Goal: Task Accomplishment & Management: Use online tool/utility

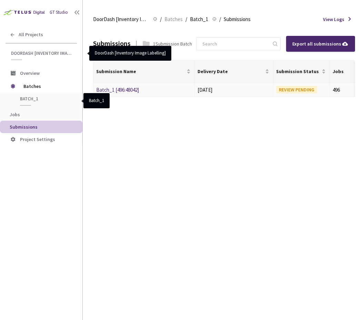
click at [176, 89] on td "Batch_1 [496:48042]" at bounding box center [143, 90] width 101 height 14
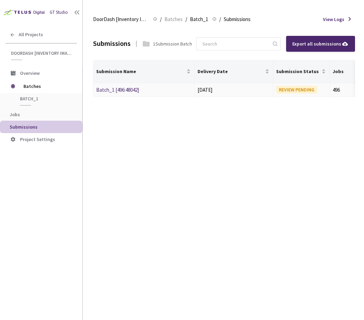
click at [127, 85] on td "Batch_1 [496:48042]" at bounding box center [143, 90] width 101 height 14
click at [126, 87] on link "Batch_1 [496:48042]" at bounding box center [117, 89] width 43 height 7
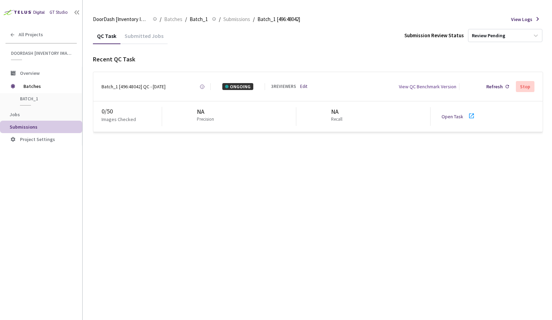
click at [59, 125] on span "Submissions" at bounding box center [43, 127] width 67 height 6
click at [46, 84] on span "Batches" at bounding box center [46, 86] width 47 height 14
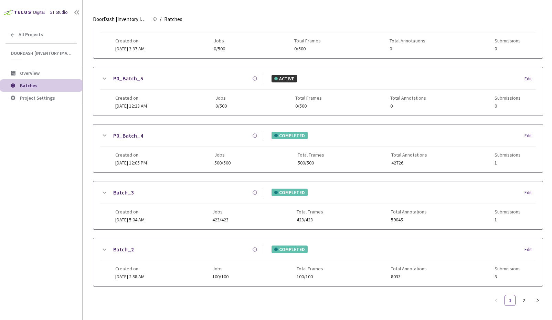
scroll to position [324, 0]
click at [125, 193] on link "Batch_3" at bounding box center [123, 192] width 21 height 9
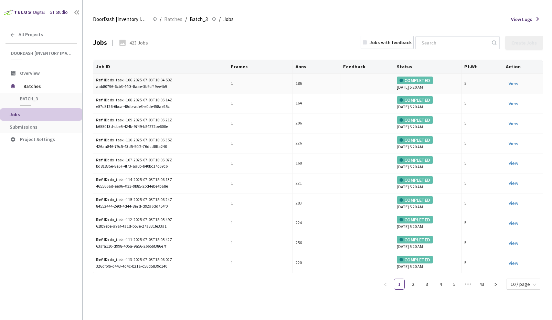
click at [126, 84] on div "aab80796-6cb3-44f3-8aae-3b9cf49ee4b9" at bounding box center [160, 86] width 129 height 7
click at [186, 79] on div "Ref ID: dx_task--106-2025-07-03T18:04:59Z aab80796-6cb3-44f3-8aae-3b9cf49ee4b9" at bounding box center [160, 83] width 129 height 13
click at [363, 83] on link "View" at bounding box center [514, 83] width 10 height 6
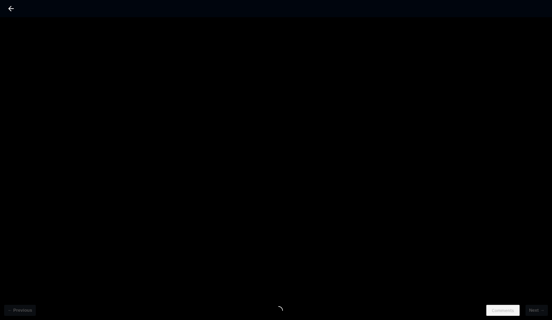
click at [11, 9] on icon at bounding box center [11, 8] width 8 height 8
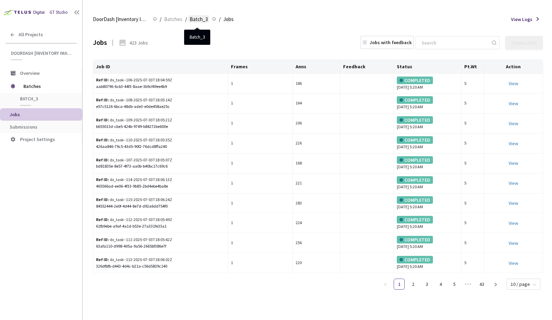
click at [200, 15] on span "Batch_3" at bounding box center [199, 19] width 18 height 8
click at [200, 20] on span "Batch_3" at bounding box center [199, 19] width 18 height 8
click at [177, 19] on span "Batches" at bounding box center [173, 19] width 18 height 8
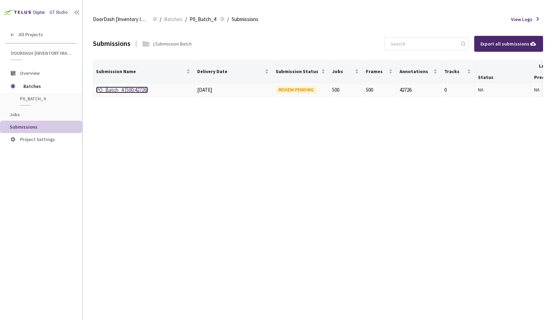
click at [127, 86] on link "PO_Batch_4 [500:42726]" at bounding box center [122, 89] width 52 height 7
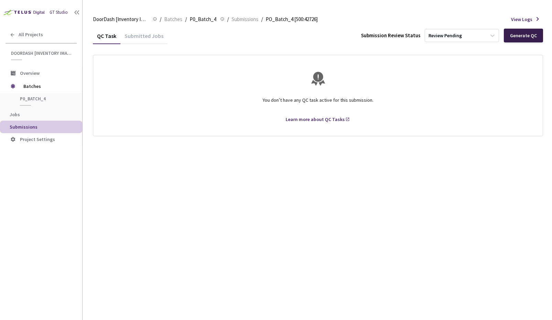
click at [522, 37] on div "Generate QC" at bounding box center [523, 36] width 27 height 6
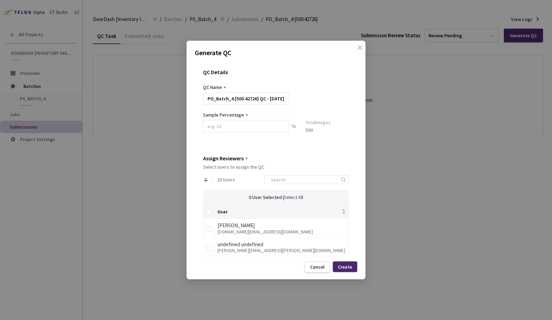
click at [235, 135] on div at bounding box center [246, 135] width 86 height 6
click at [240, 124] on input at bounding box center [246, 126] width 86 height 12
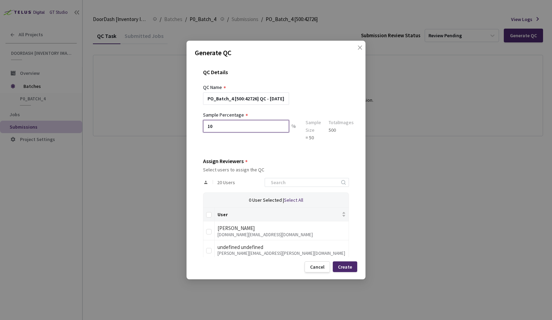
type input "10"
click at [314, 104] on div "PO_Batch_4 [500:42726] QC - [DATE]" at bounding box center [276, 98] width 146 height 12
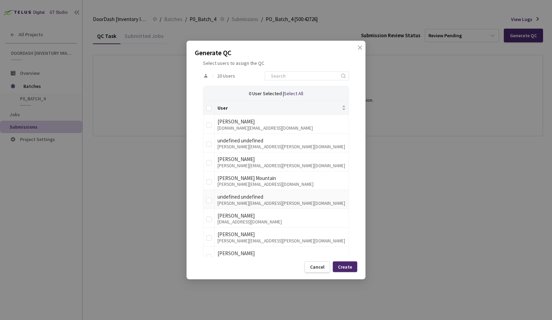
scroll to position [104, 0]
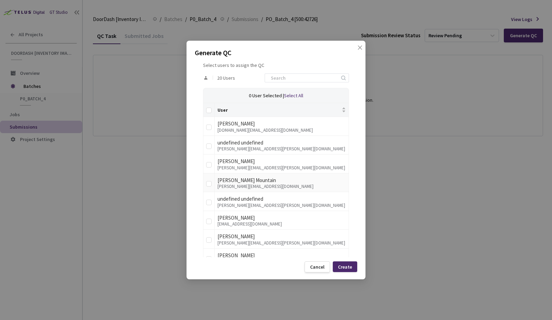
click at [255, 178] on div "[PERSON_NAME] Mountain" at bounding box center [282, 180] width 128 height 8
click at [209, 184] on input "checkbox" at bounding box center [209, 184] width 6 height 6
checkbox input "true"
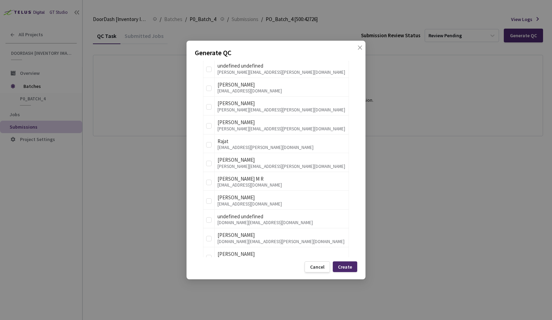
scroll to position [249, 0]
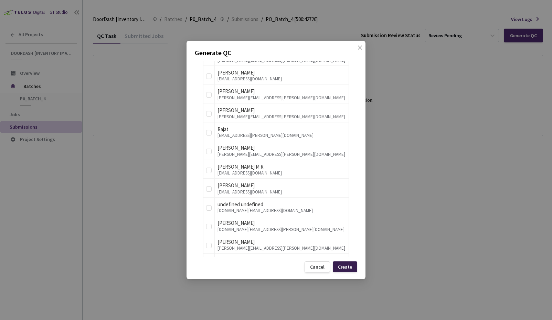
click at [344, 265] on div "Create" at bounding box center [345, 267] width 14 height 6
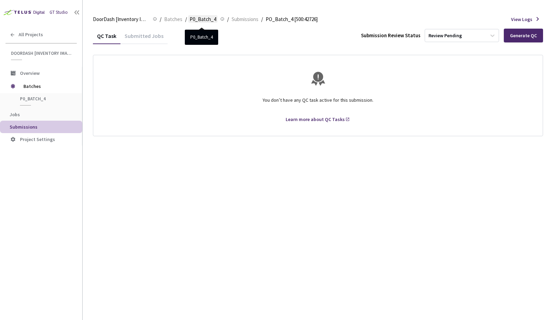
click at [204, 22] on span "P0_Batch_4" at bounding box center [203, 19] width 27 height 8
click at [204, 18] on span "P0_Batch_4" at bounding box center [203, 19] width 27 height 8
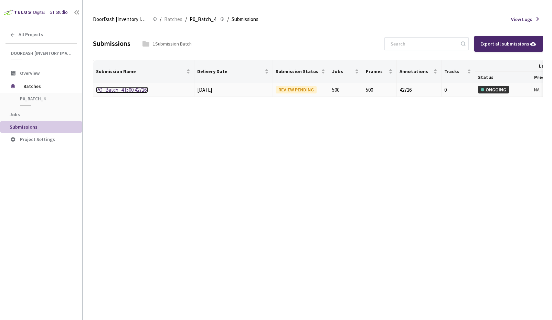
click at [146, 91] on link "PO_Batch_4 [500:42726]" at bounding box center [122, 89] width 52 height 7
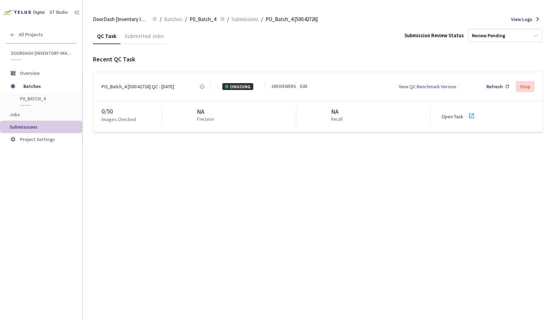
click at [464, 122] on div "0 / 50 Images Checked NA Precision NA Recall Open Task" at bounding box center [318, 116] width 450 height 30
click at [466, 117] on div "Open Task" at bounding box center [455, 116] width 26 height 7
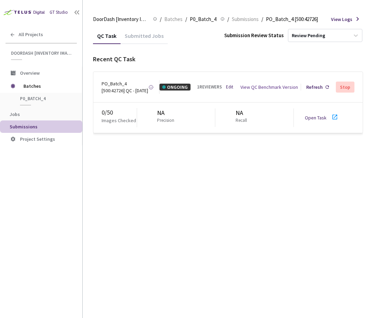
click at [167, 124] on p "Precision" at bounding box center [165, 120] width 17 height 7
click at [325, 121] on link "Open Task" at bounding box center [316, 118] width 22 height 6
